Goal: Information Seeking & Learning: Compare options

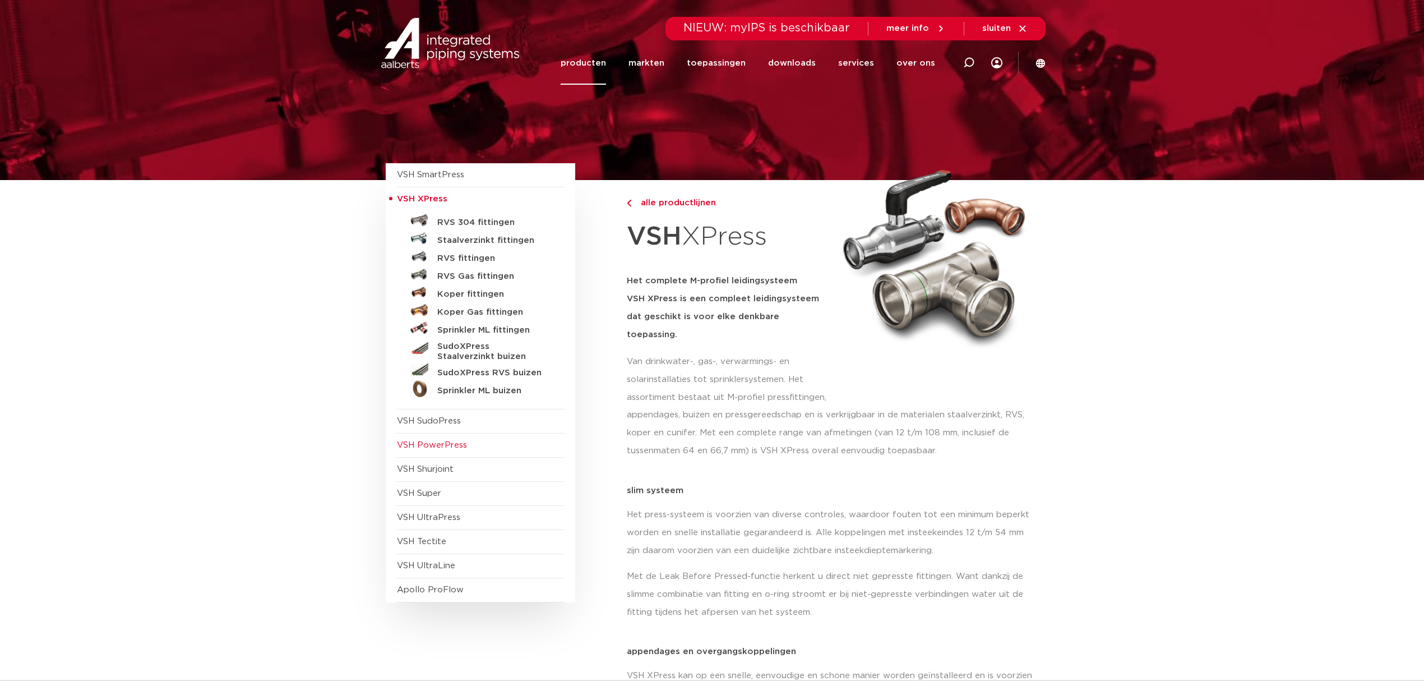
click at [451, 447] on span "VSH PowerPress" at bounding box center [432, 445] width 70 height 8
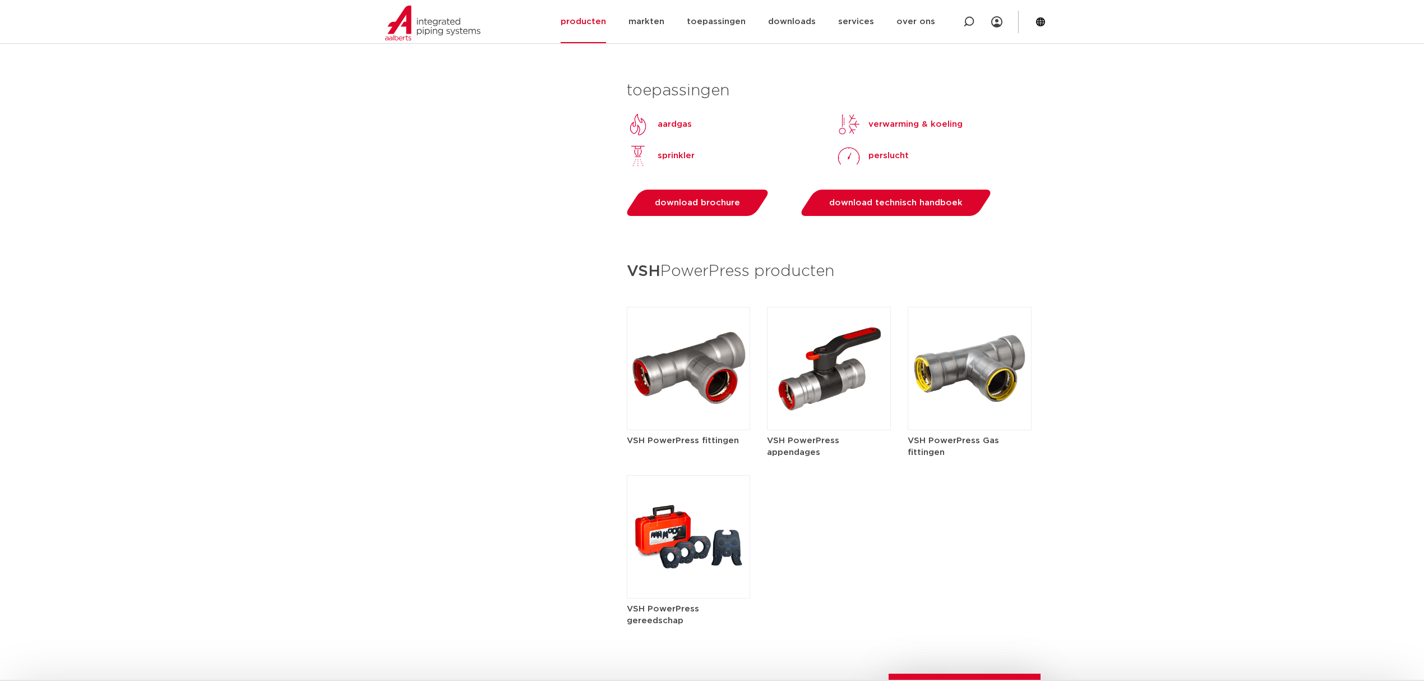
scroll to position [1122, 0]
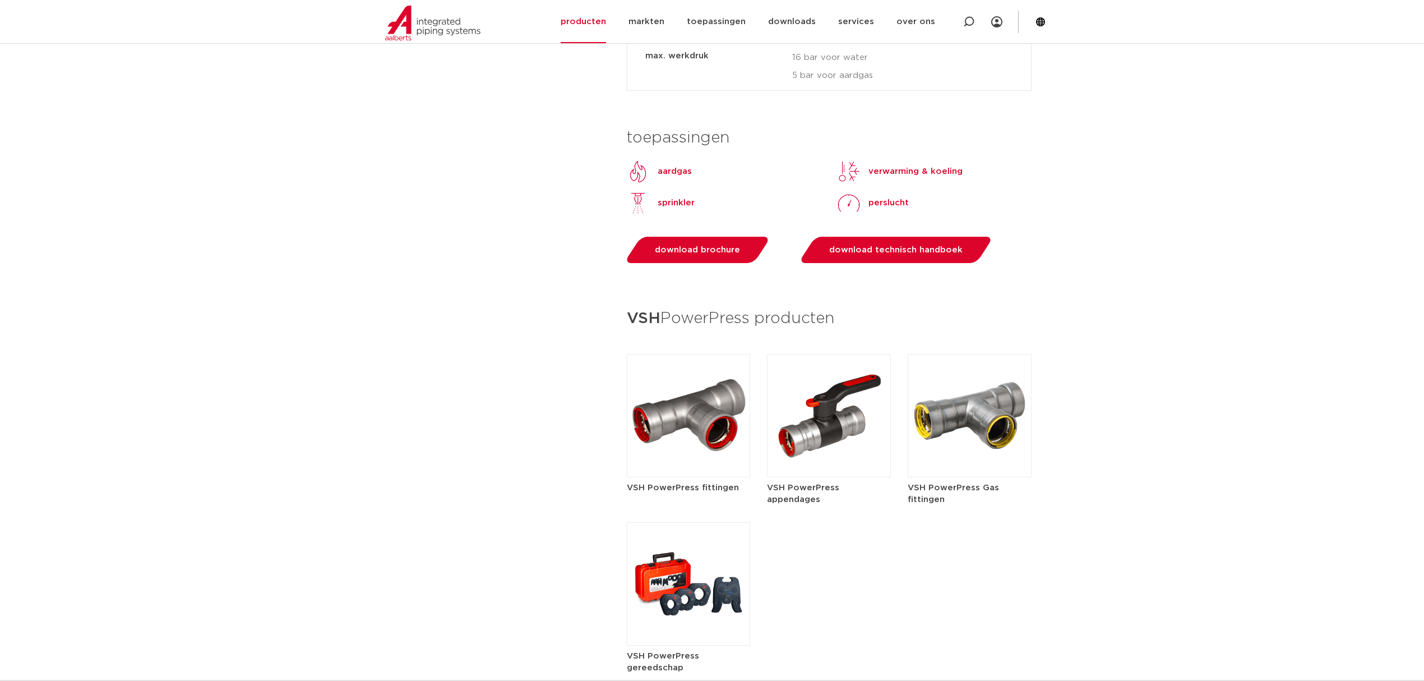
click at [700, 391] on img at bounding box center [689, 415] width 124 height 123
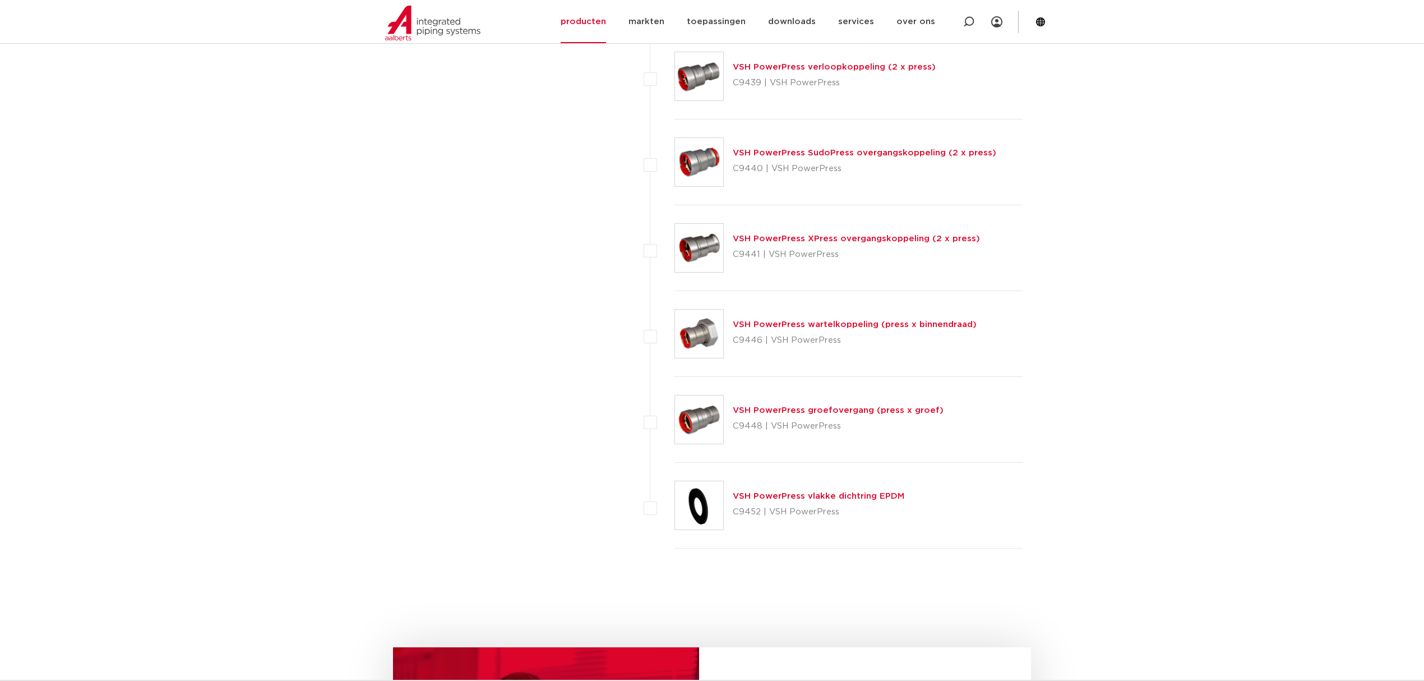
scroll to position [1570, 0]
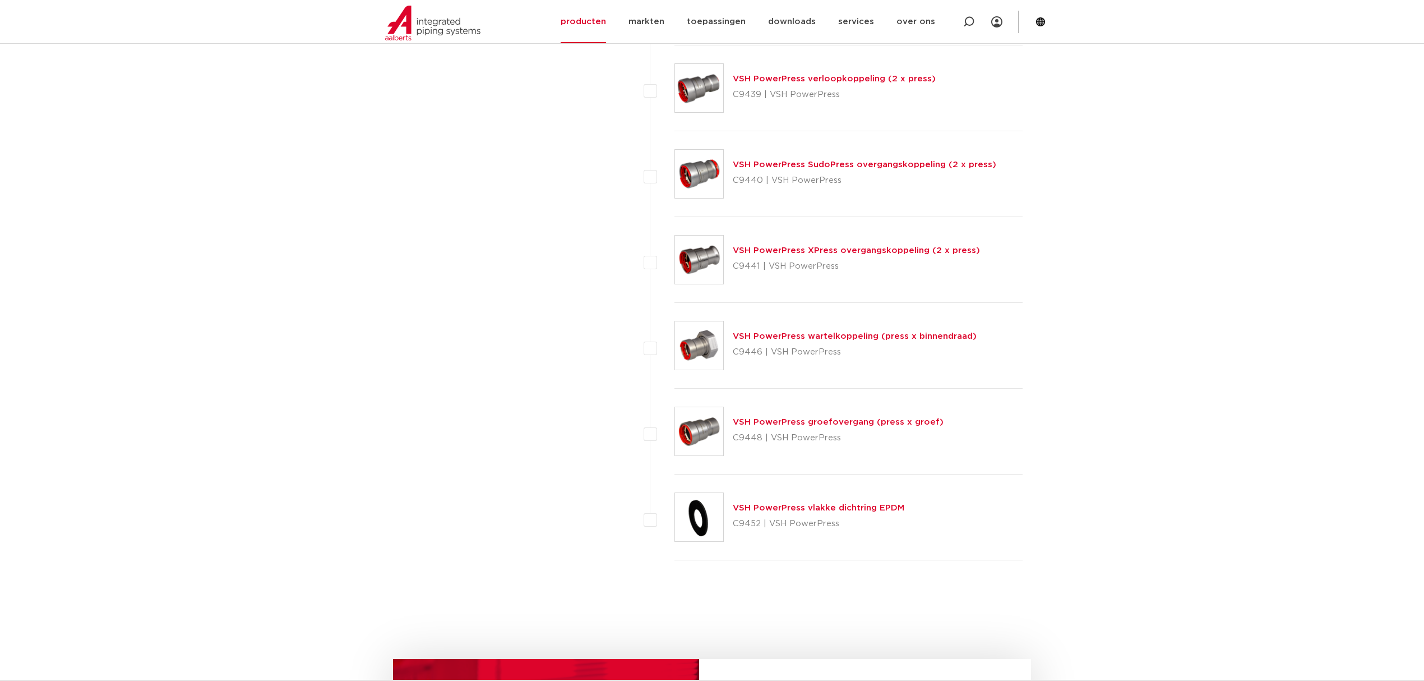
click at [845, 252] on link "VSH PowerPress XPress overgangskoppeling (2 x press)" at bounding box center [856, 250] width 247 height 8
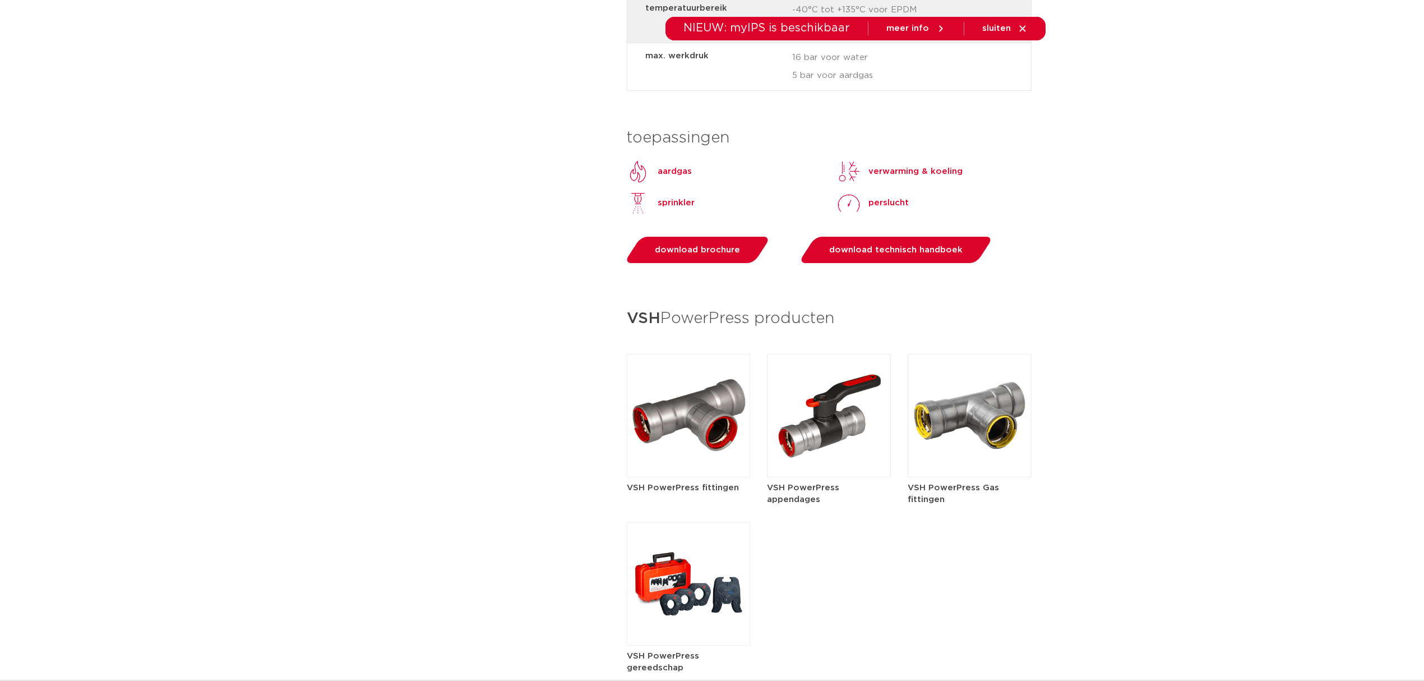
click at [813, 450] on img at bounding box center [829, 415] width 124 height 123
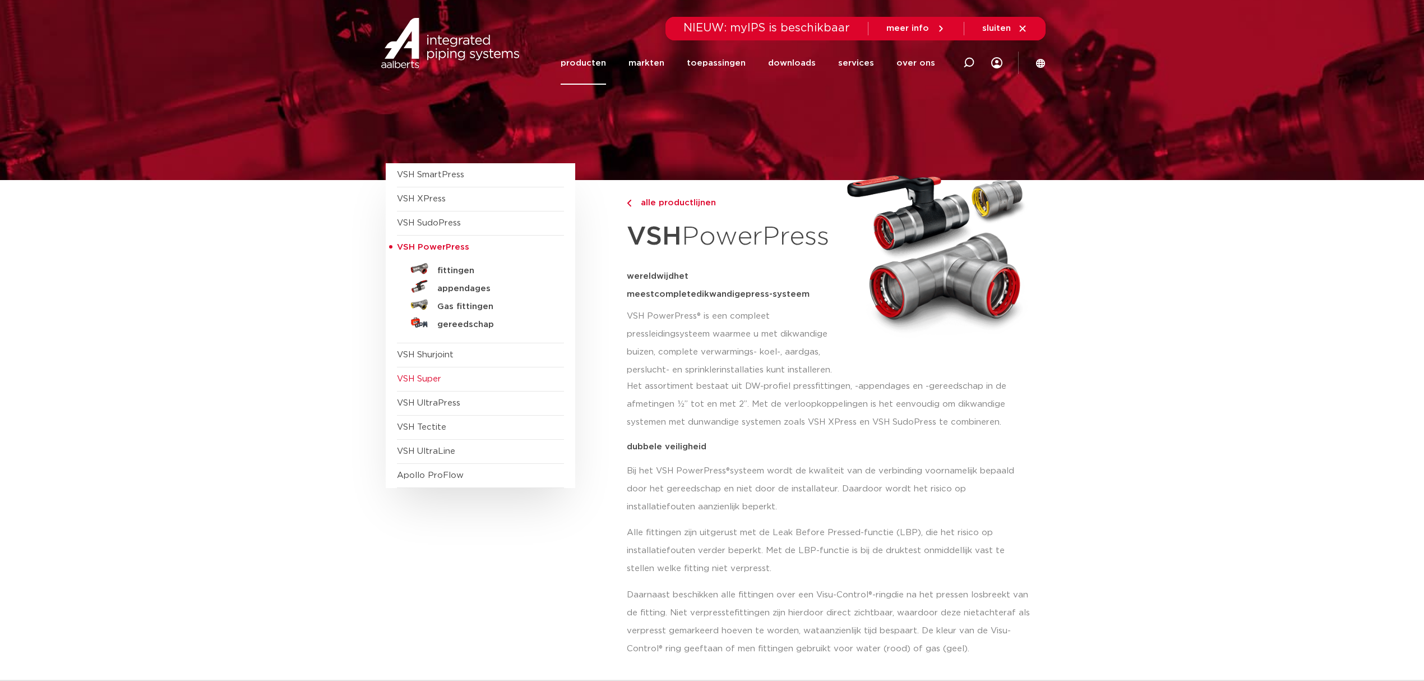
click at [428, 382] on span "VSH Super" at bounding box center [419, 379] width 44 height 8
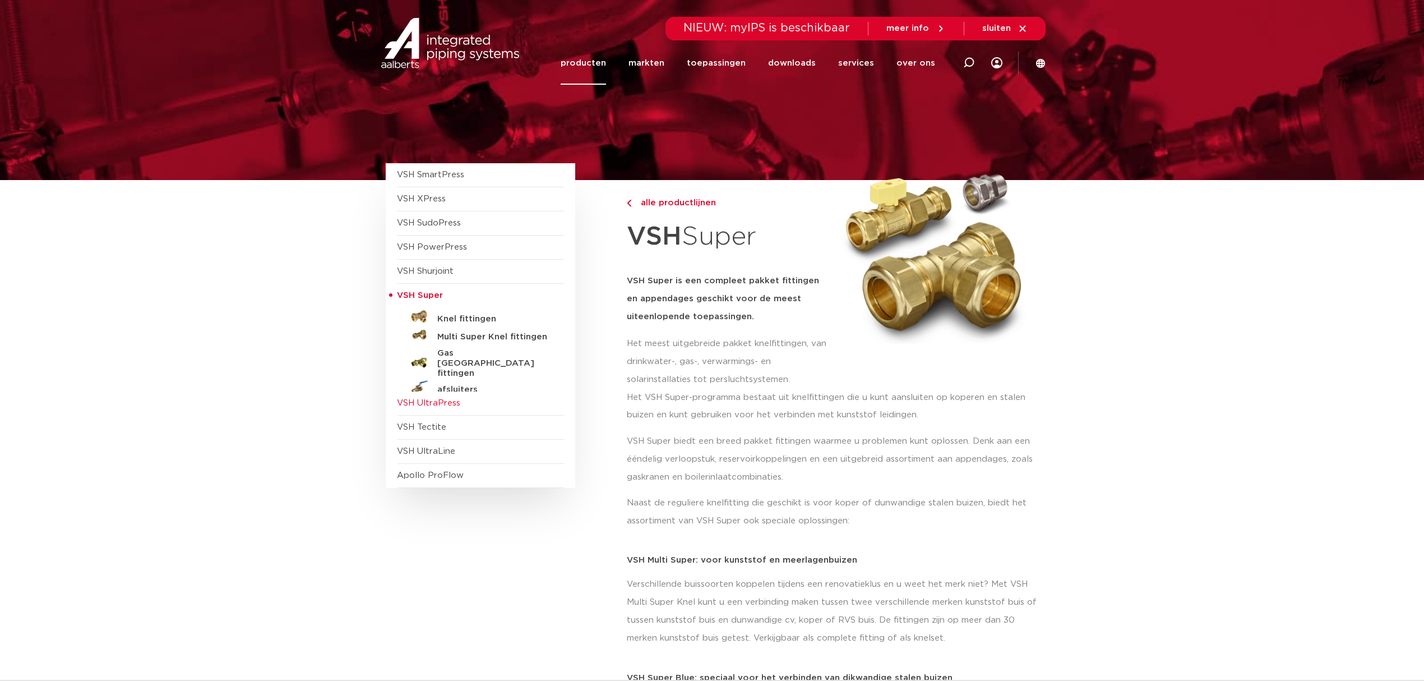
click at [431, 405] on span "VSH UltraPress" at bounding box center [428, 403] width 63 height 8
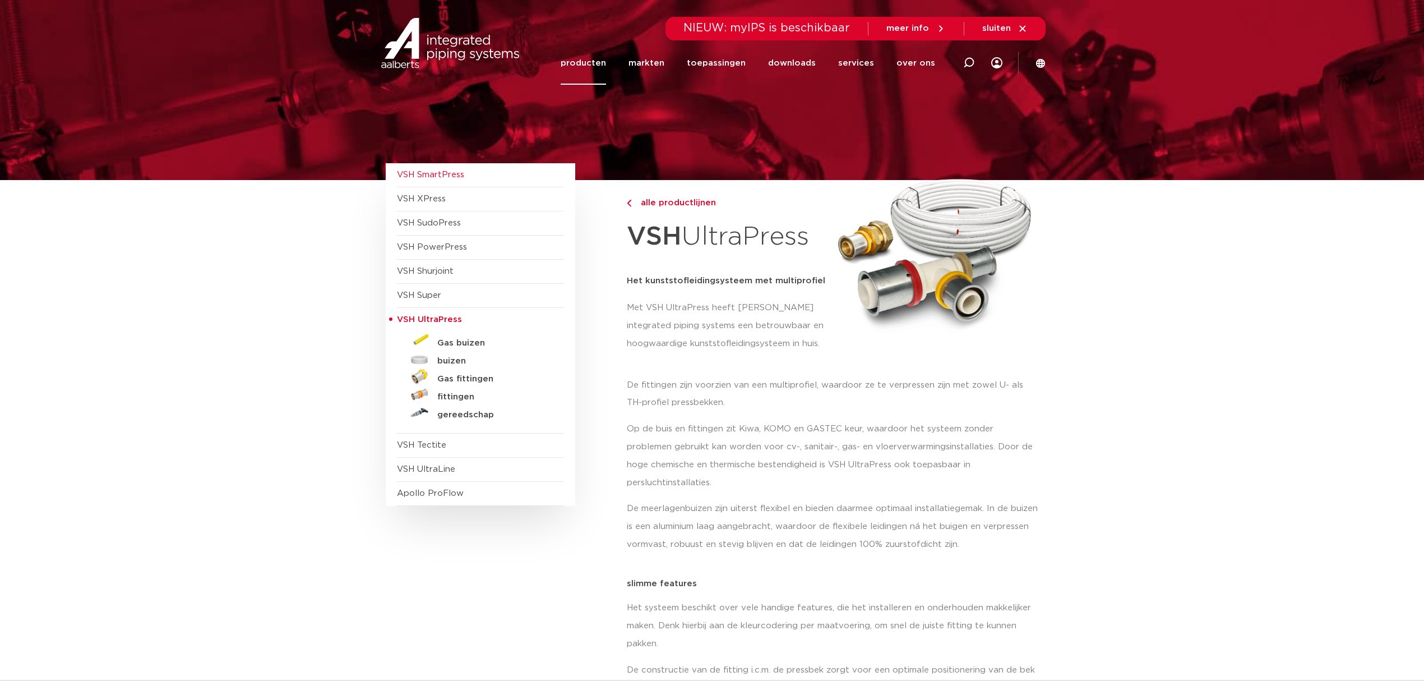
click at [437, 177] on span "VSH SmartPress" at bounding box center [430, 174] width 67 height 8
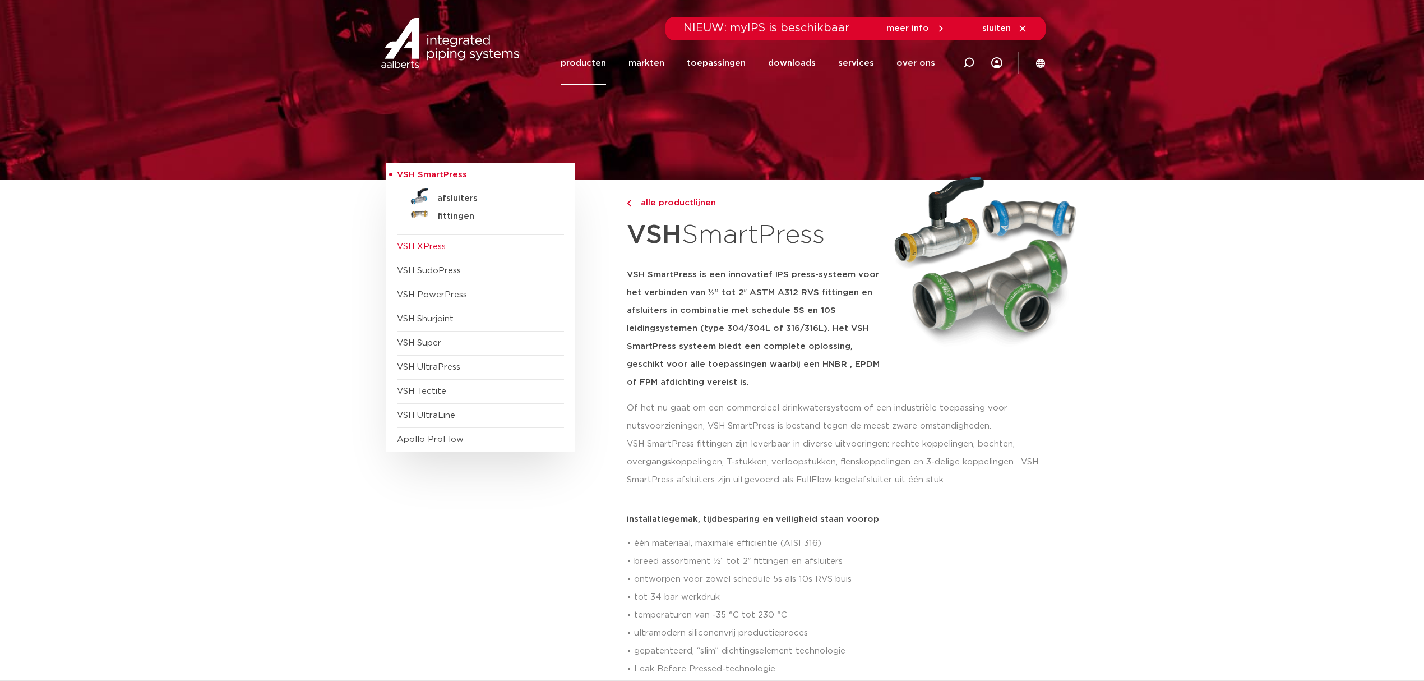
click at [433, 247] on span "VSH XPress" at bounding box center [421, 246] width 49 height 8
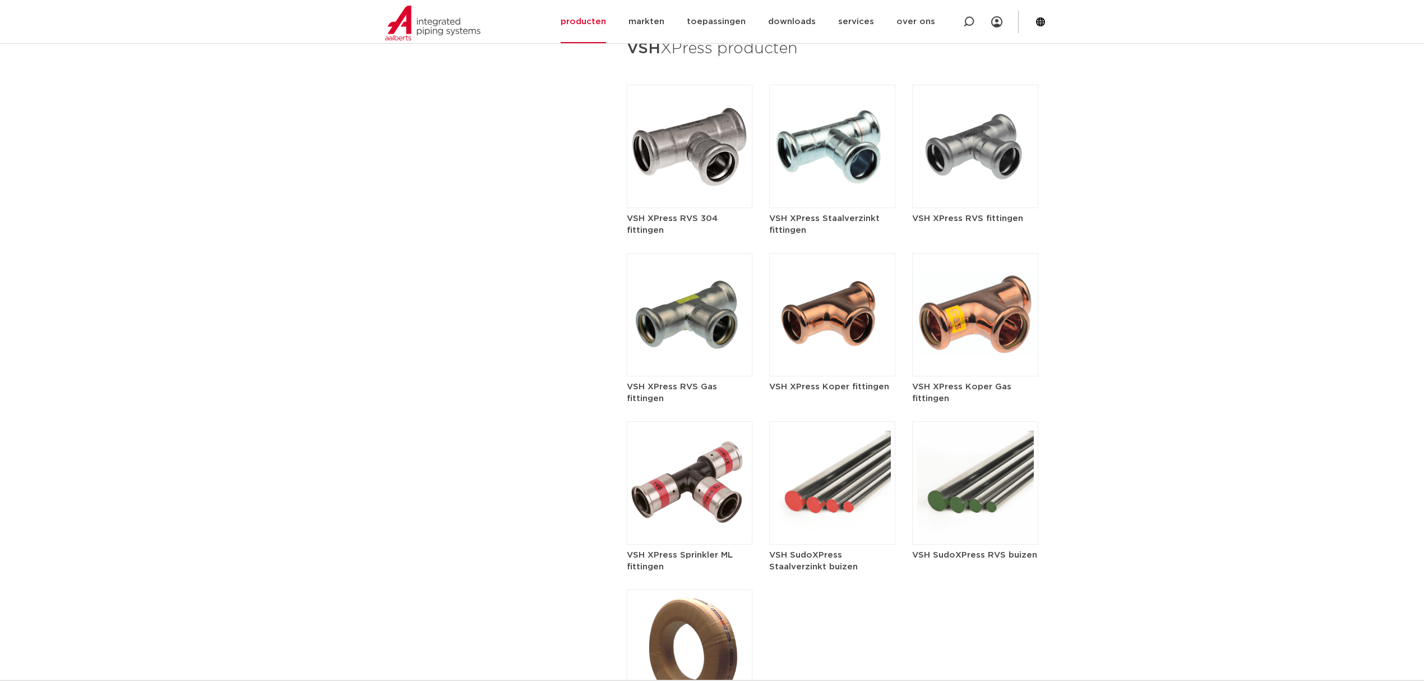
scroll to position [1122, 0]
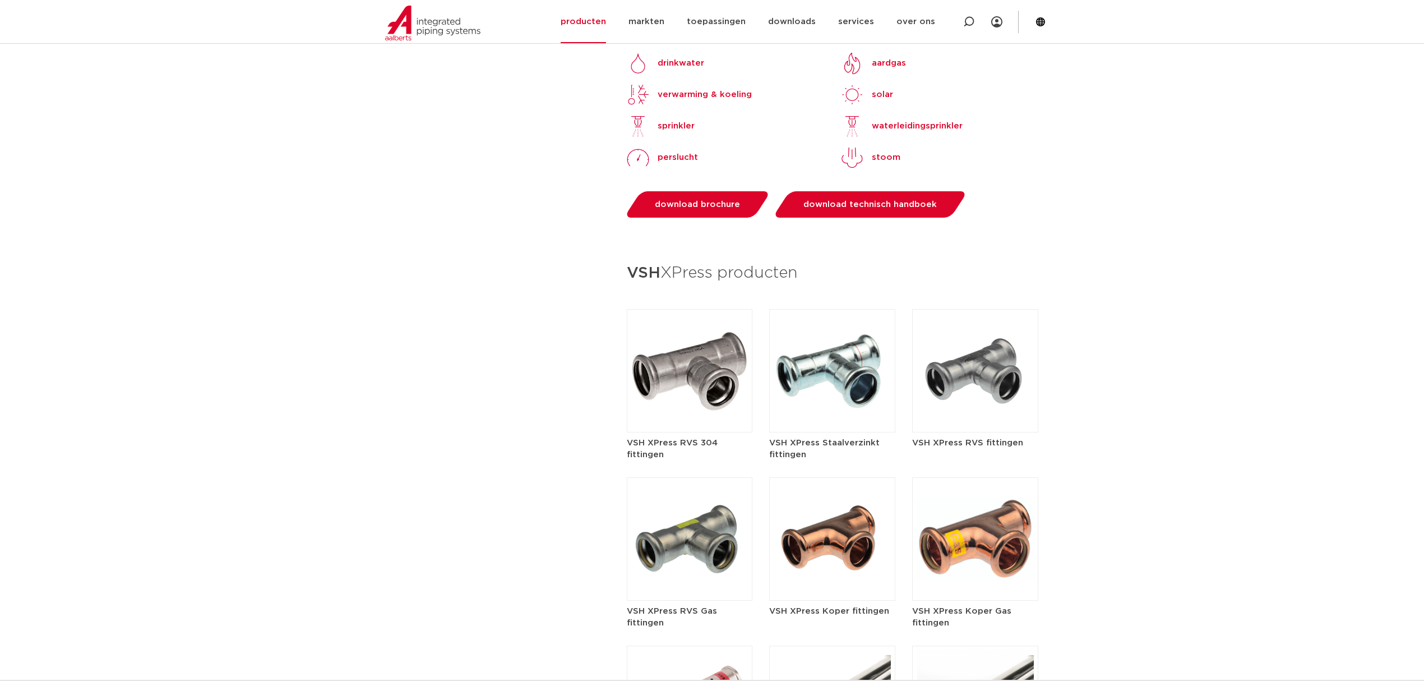
click at [836, 359] on img at bounding box center [832, 370] width 126 height 123
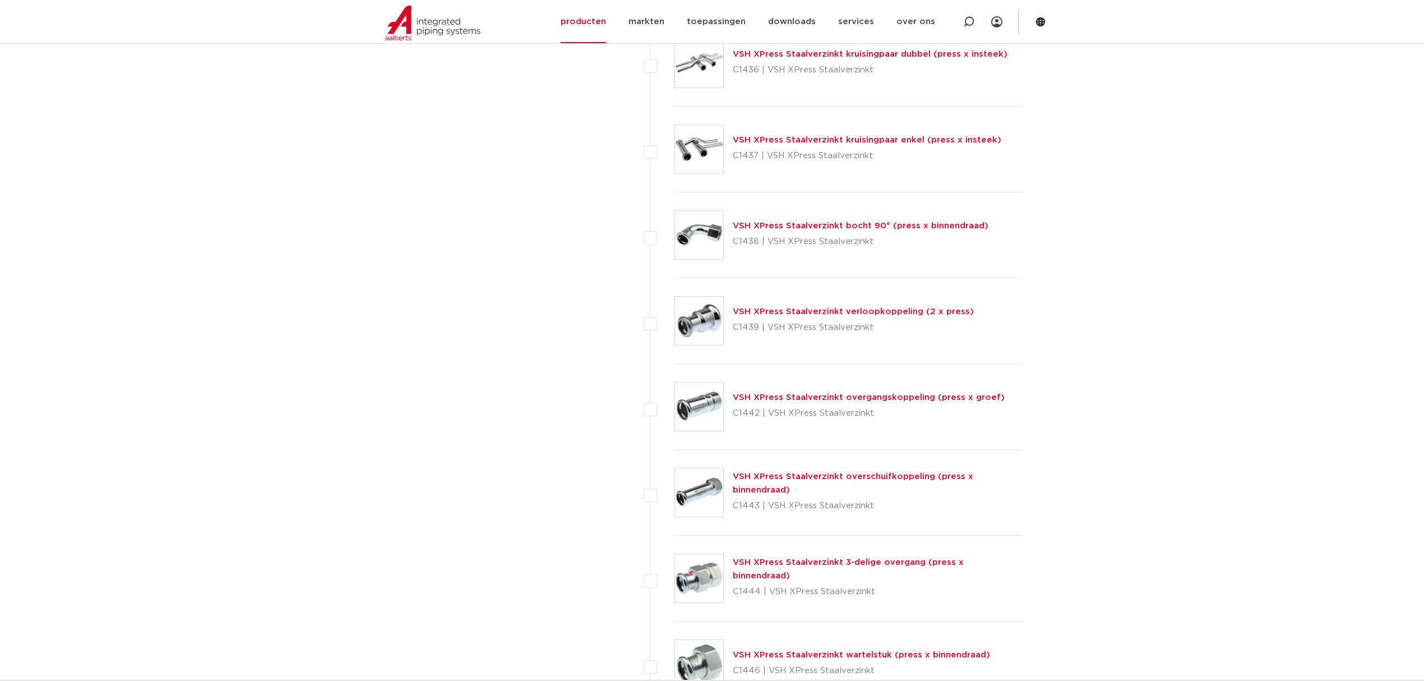
scroll to position [2468, 0]
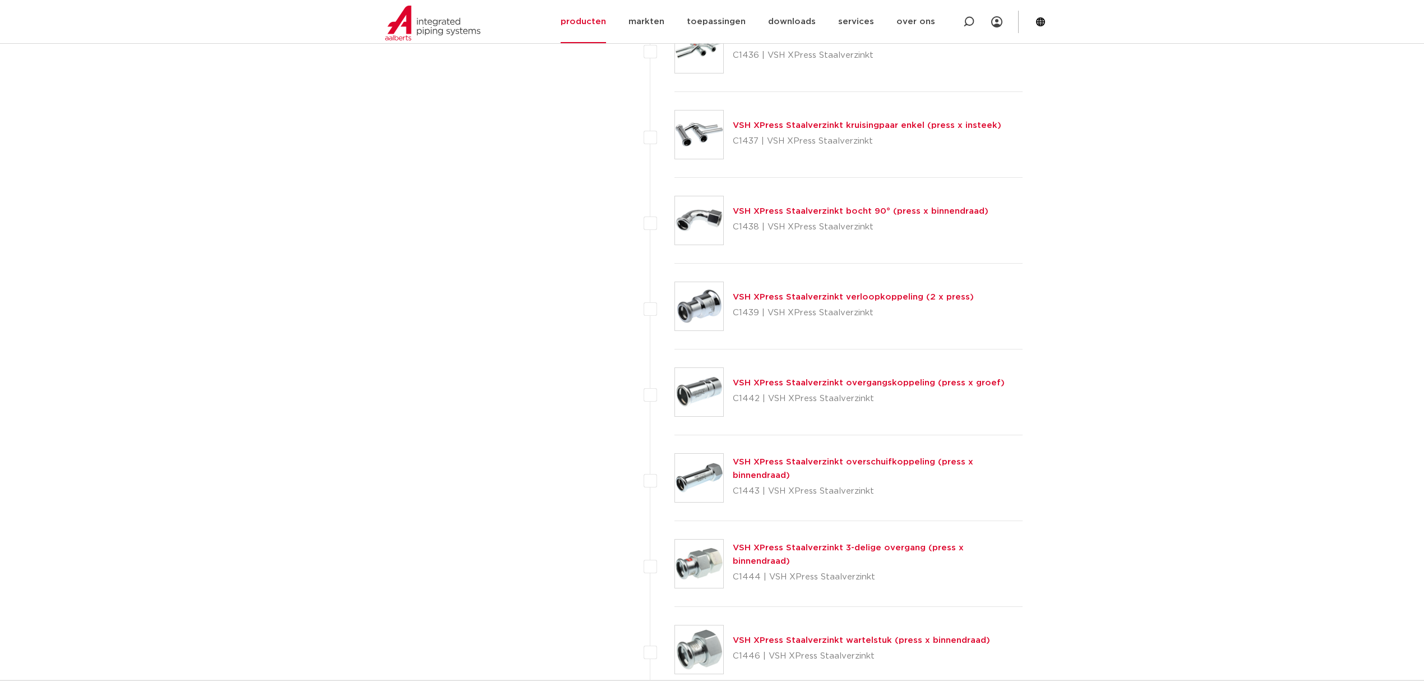
click at [866, 385] on link "VSH XPress Staalverzinkt overgangskoppeling (press x groef)" at bounding box center [869, 383] width 272 height 8
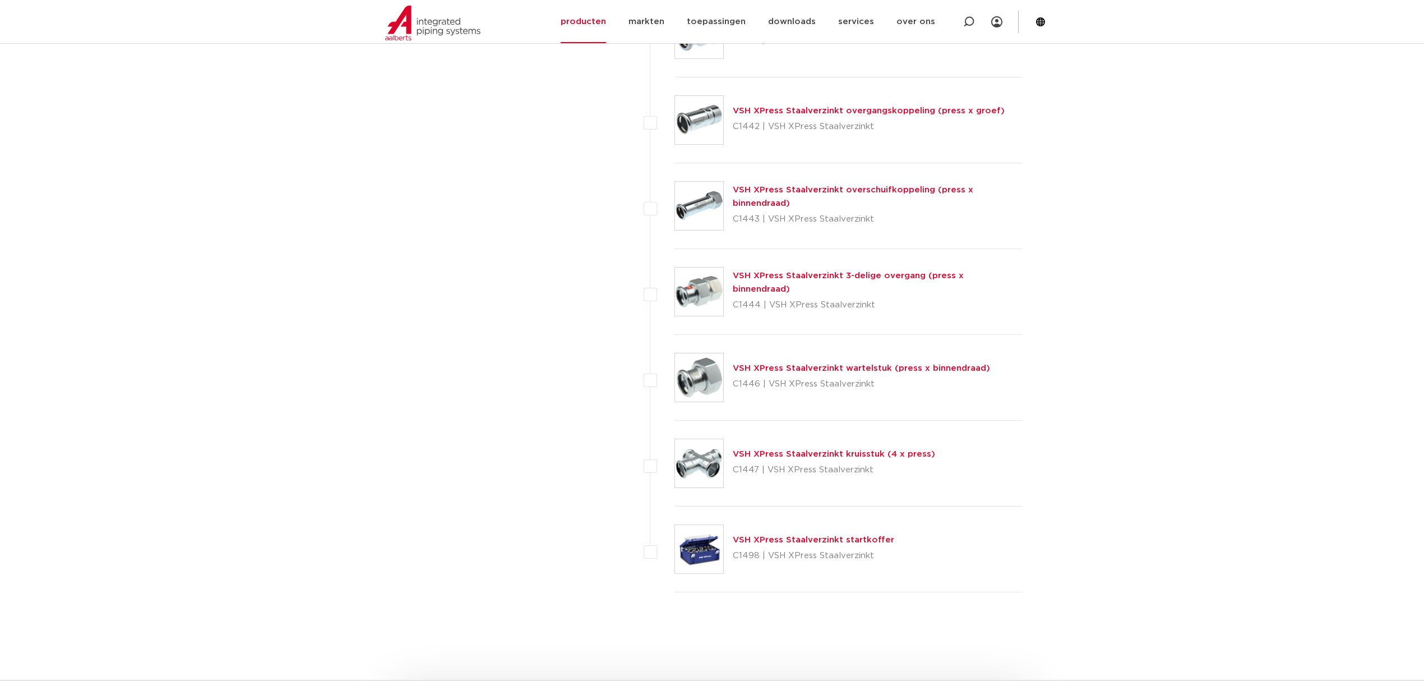
scroll to position [2767, 0]
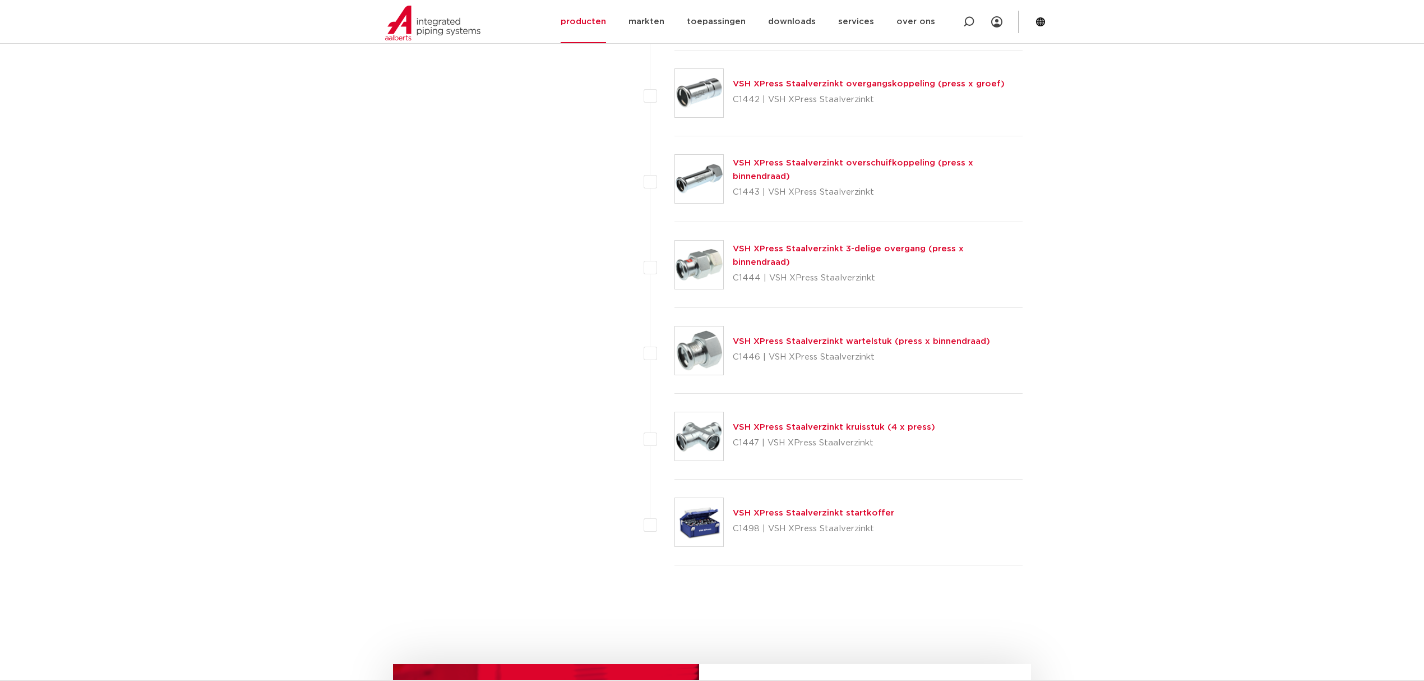
click at [759, 169] on link "VSH XPress Staalverzinkt overschuifkoppeling (press x binnendraad)" at bounding box center [853, 170] width 241 height 22
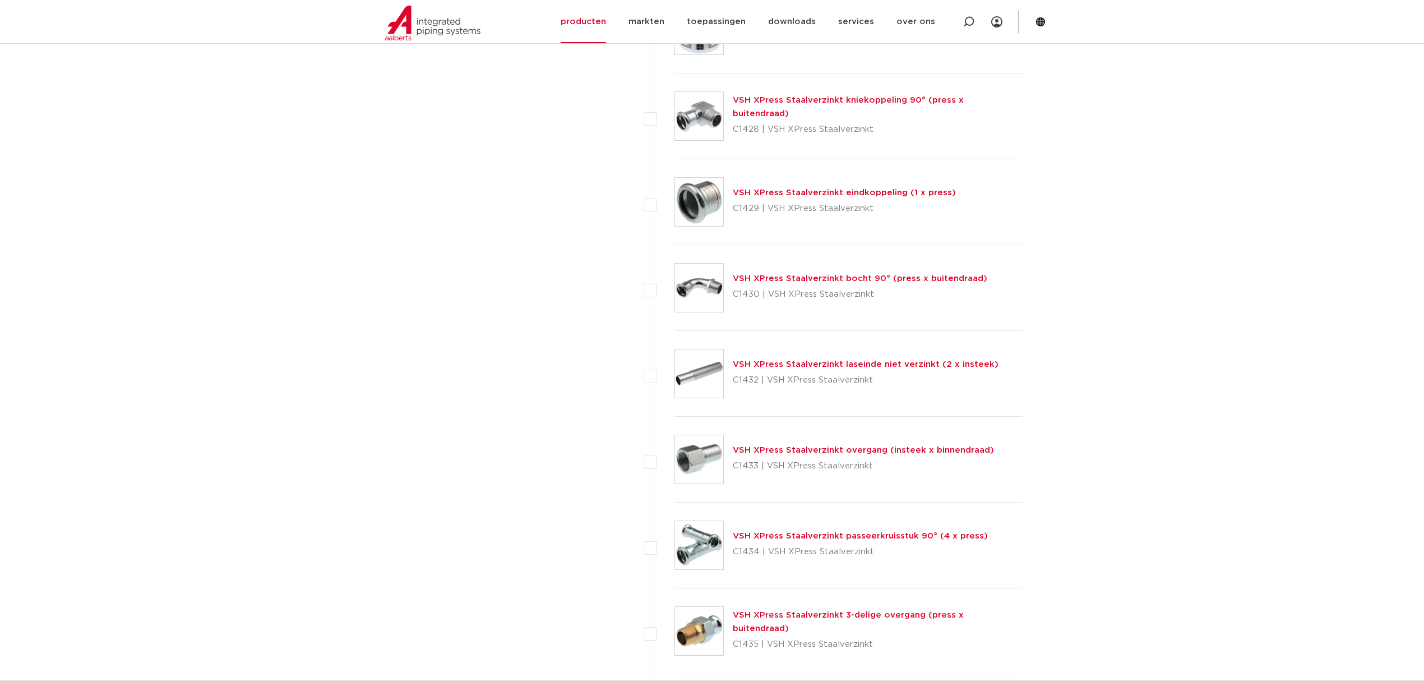
scroll to position [1795, 0]
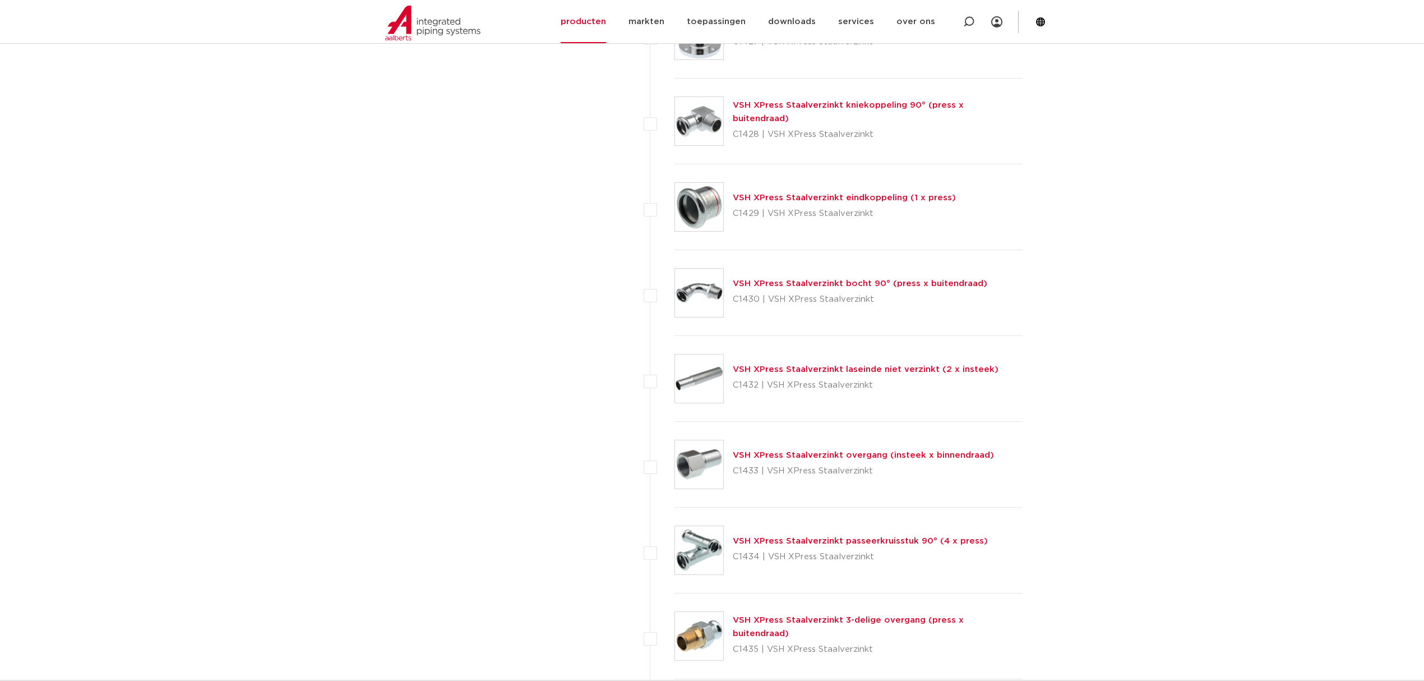
click at [866, 374] on link "VSH XPress Staalverzinkt laseinde niet verzinkt (2 x insteek)" at bounding box center [866, 369] width 266 height 8
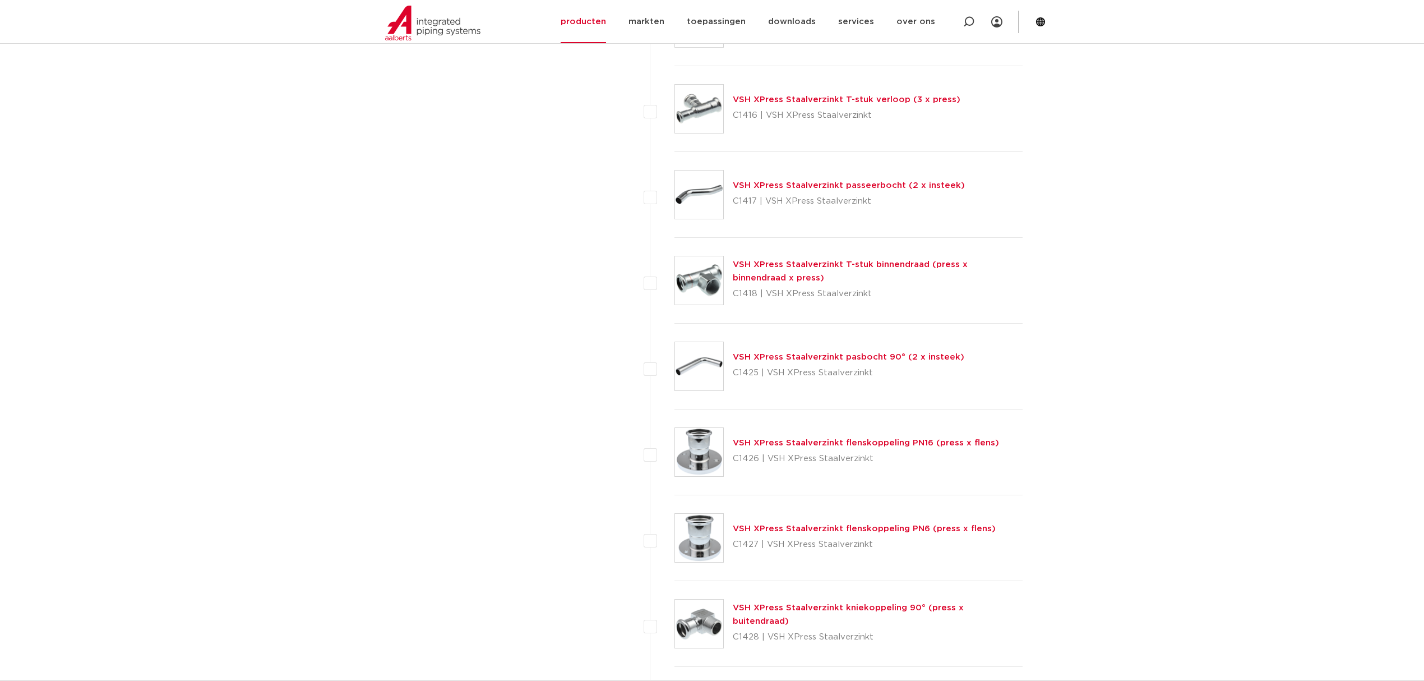
scroll to position [1196, 0]
